Goal: Information Seeking & Learning: Learn about a topic

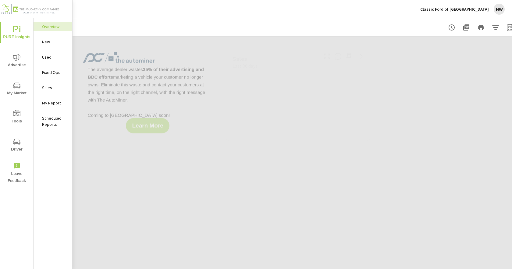
click at [56, 56] on p "Used" at bounding box center [54, 57] width 25 height 6
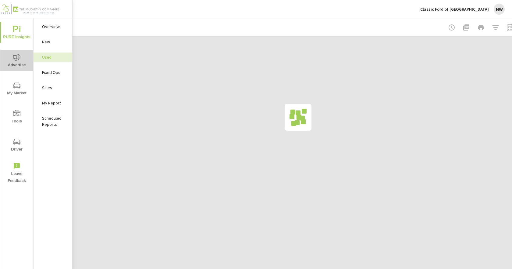
click at [21, 60] on span "Advertise" at bounding box center [16, 61] width 29 height 15
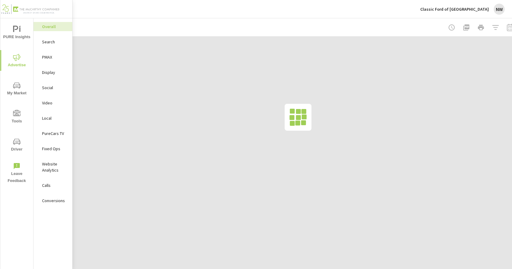
click at [63, 44] on p "Search" at bounding box center [54, 42] width 25 height 6
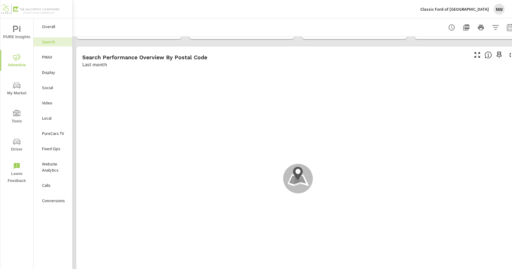
scroll to position [61, 0]
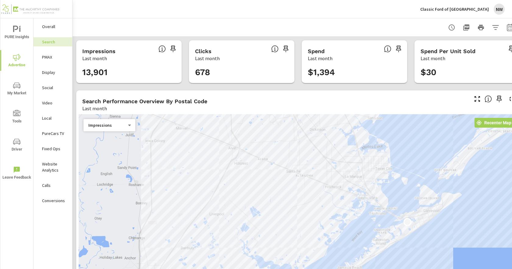
click at [322, 53] on h5 "Spend" at bounding box center [316, 51] width 17 height 6
click at [323, 68] on h3 "$1,394" at bounding box center [354, 72] width 93 height 10
click at [323, 74] on h3 "$1,394" at bounding box center [354, 72] width 93 height 10
click at [325, 80] on div "$1,394" at bounding box center [354, 72] width 101 height 16
click at [333, 73] on h3 "$1,394" at bounding box center [354, 72] width 93 height 10
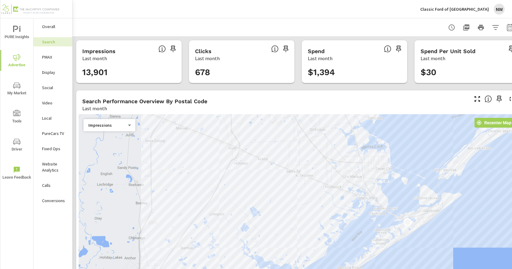
click at [316, 52] on h5 "Spend" at bounding box center [316, 51] width 17 height 6
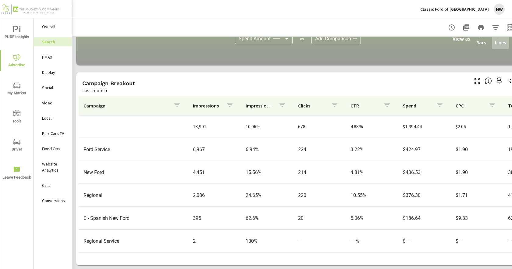
scroll to position [4, 0]
drag, startPoint x: 427, startPoint y: 165, endPoint x: 396, endPoint y: 163, distance: 30.2
click at [398, 164] on td "$406.53" at bounding box center [424, 172] width 52 height 16
